Goal: Information Seeking & Learning: Compare options

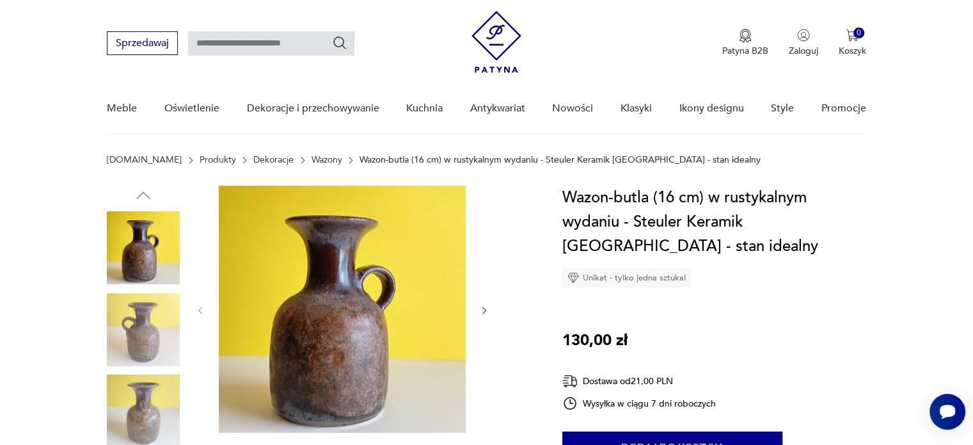
scroll to position [128, 0]
